Goal: Navigation & Orientation: Go to known website

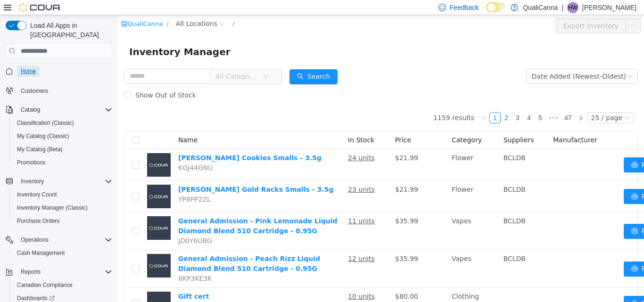
click at [29, 67] on span "Home" at bounding box center [28, 71] width 15 height 8
